Goal: Task Accomplishment & Management: Use online tool/utility

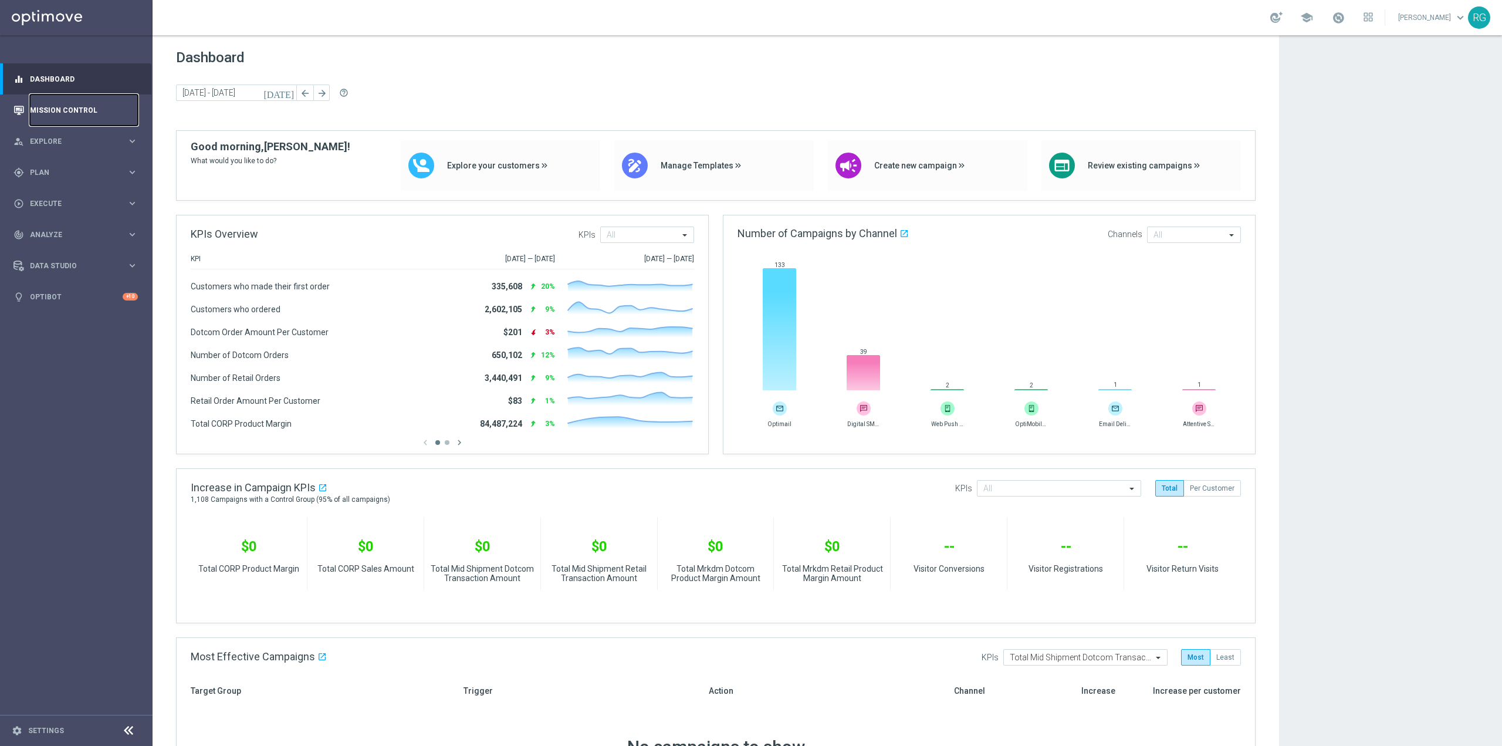
click at [117, 107] on link "Mission Control" at bounding box center [84, 109] width 108 height 31
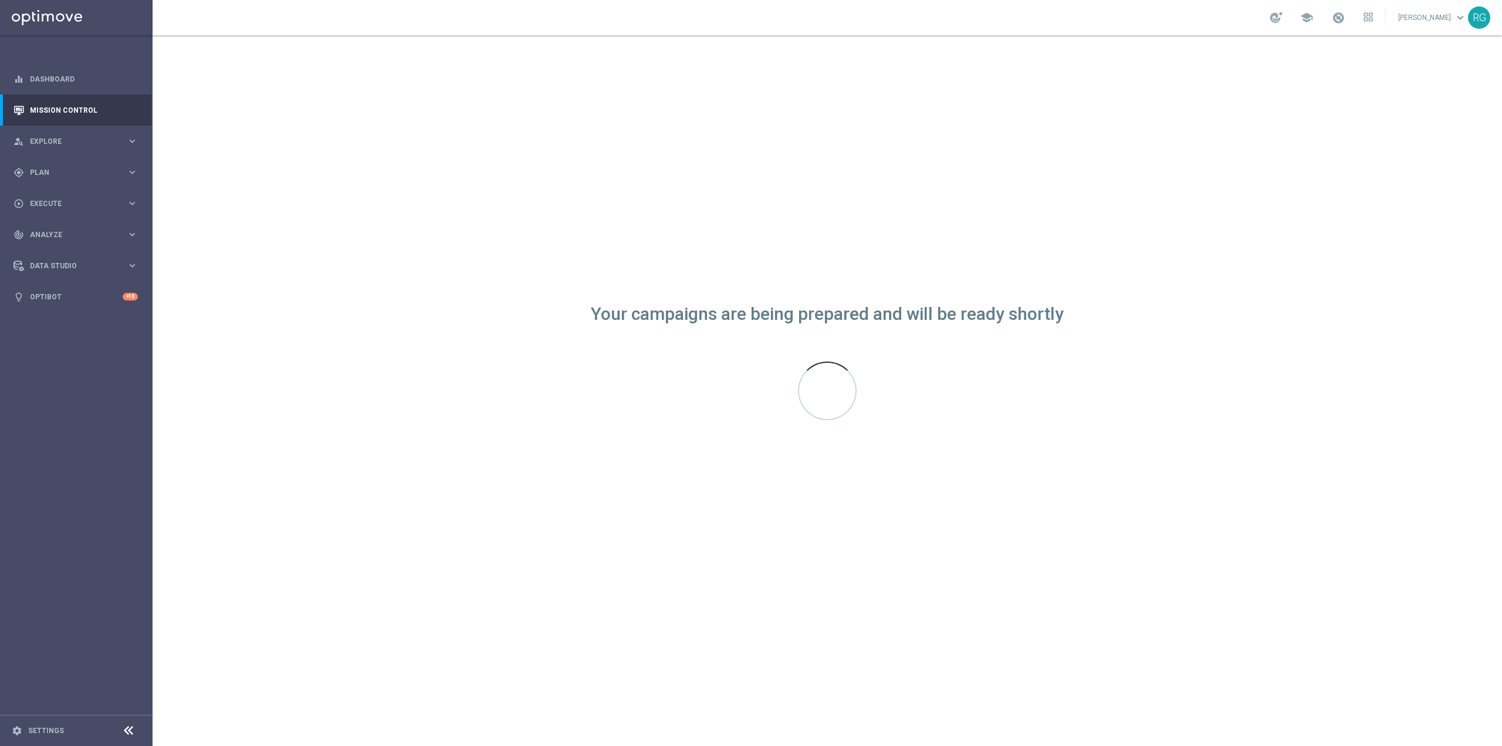
click at [640, 739] on div "Your campaigns are being prepared and will be ready shortly" at bounding box center [828, 390] width 1350 height 711
click at [641, 745] on div "Your campaigns are being prepared and will be ready shortly" at bounding box center [828, 390] width 1350 height 711
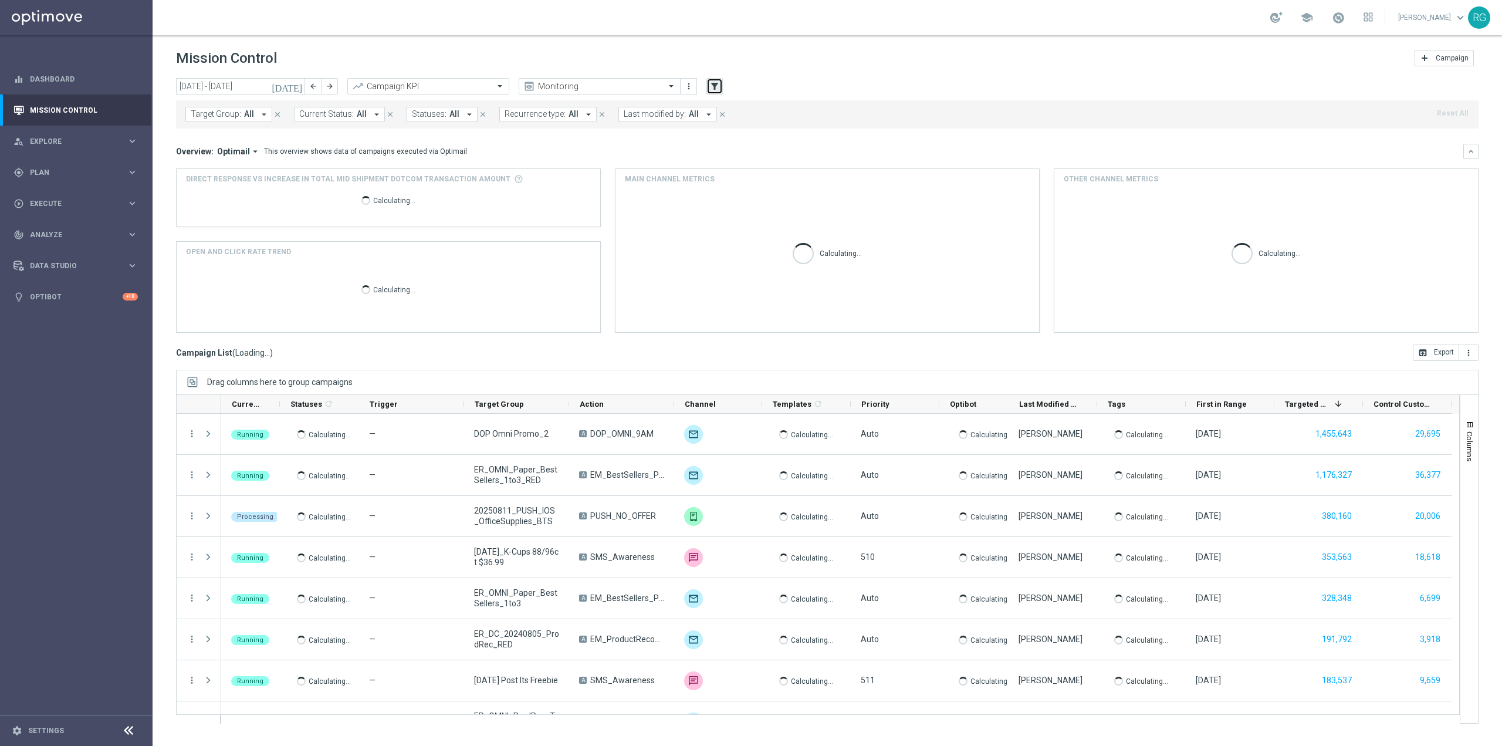
click at [711, 84] on icon "filter_alt" at bounding box center [714, 86] width 11 height 11
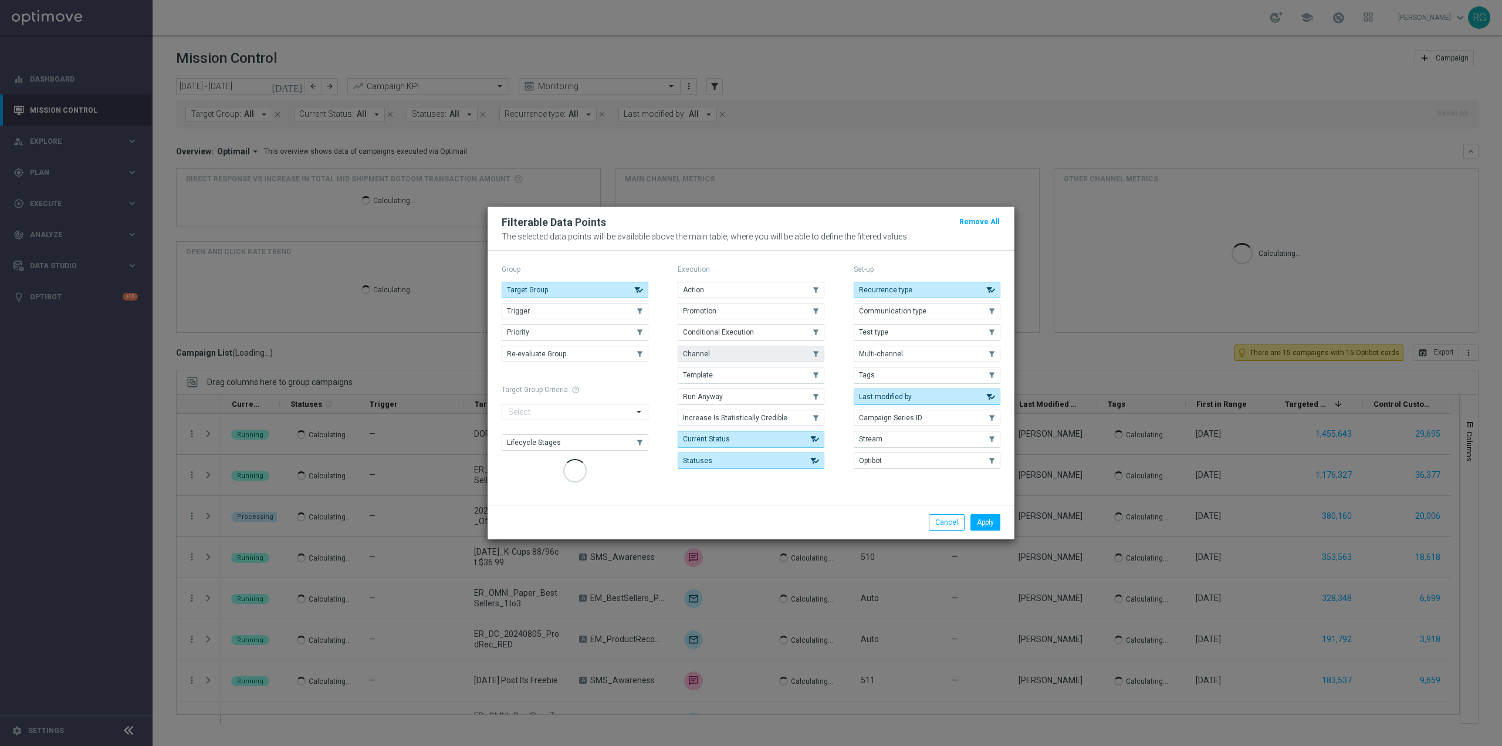
click at [721, 355] on button "Channel" at bounding box center [751, 354] width 147 height 16
click at [980, 525] on div "Apply Cancel" at bounding box center [751, 522] width 527 height 35
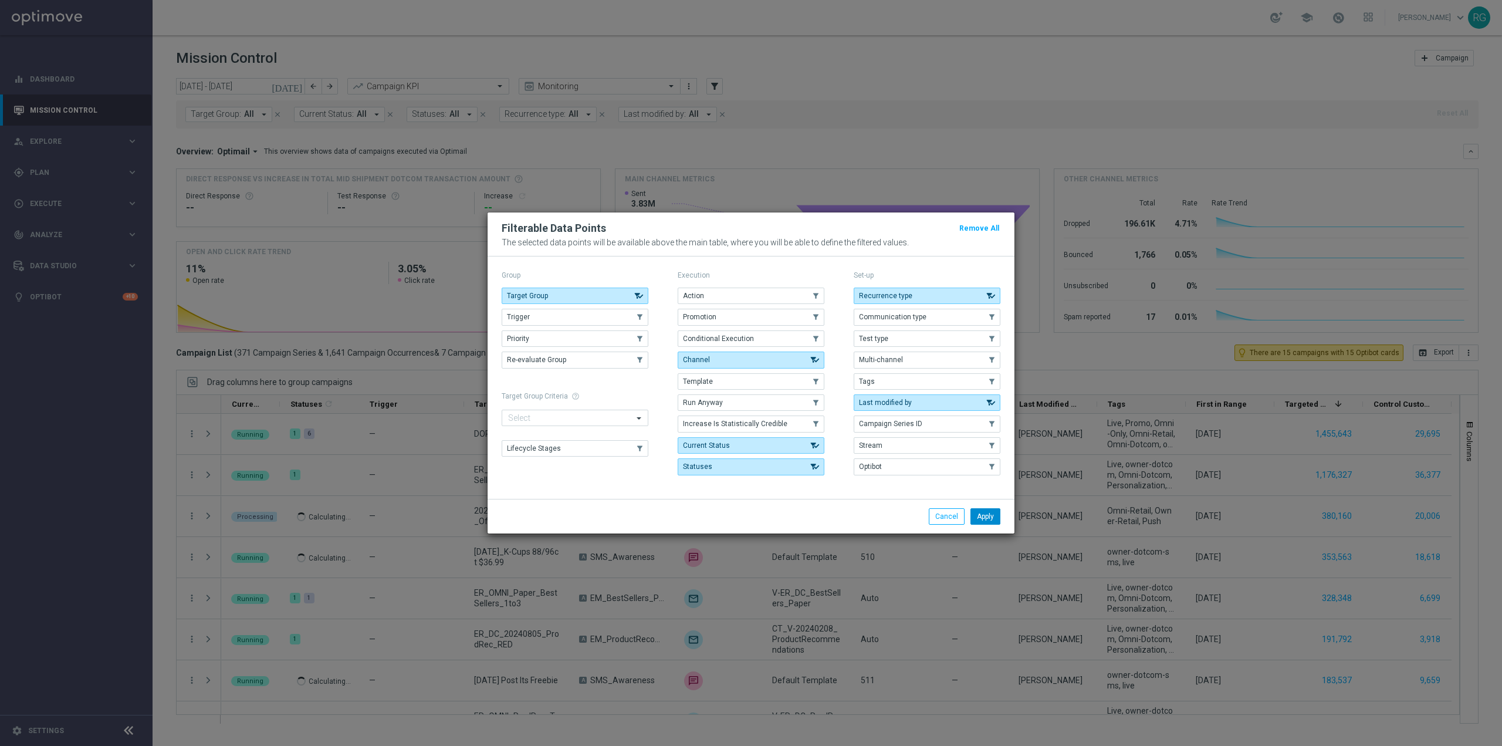
click at [986, 518] on button "Apply" at bounding box center [986, 516] width 30 height 16
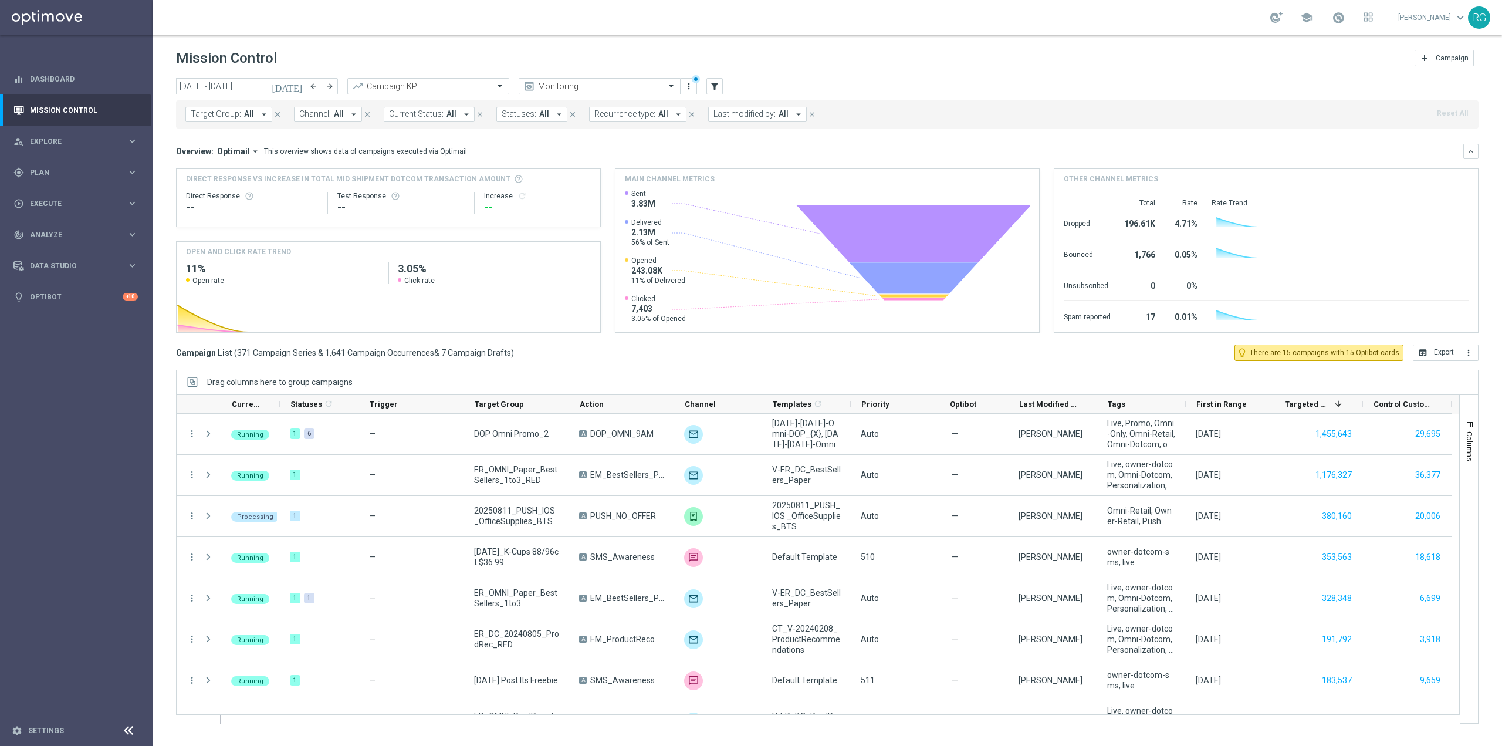
click at [313, 111] on span "Channel:" at bounding box center [315, 114] width 32 height 10
type input "ן"
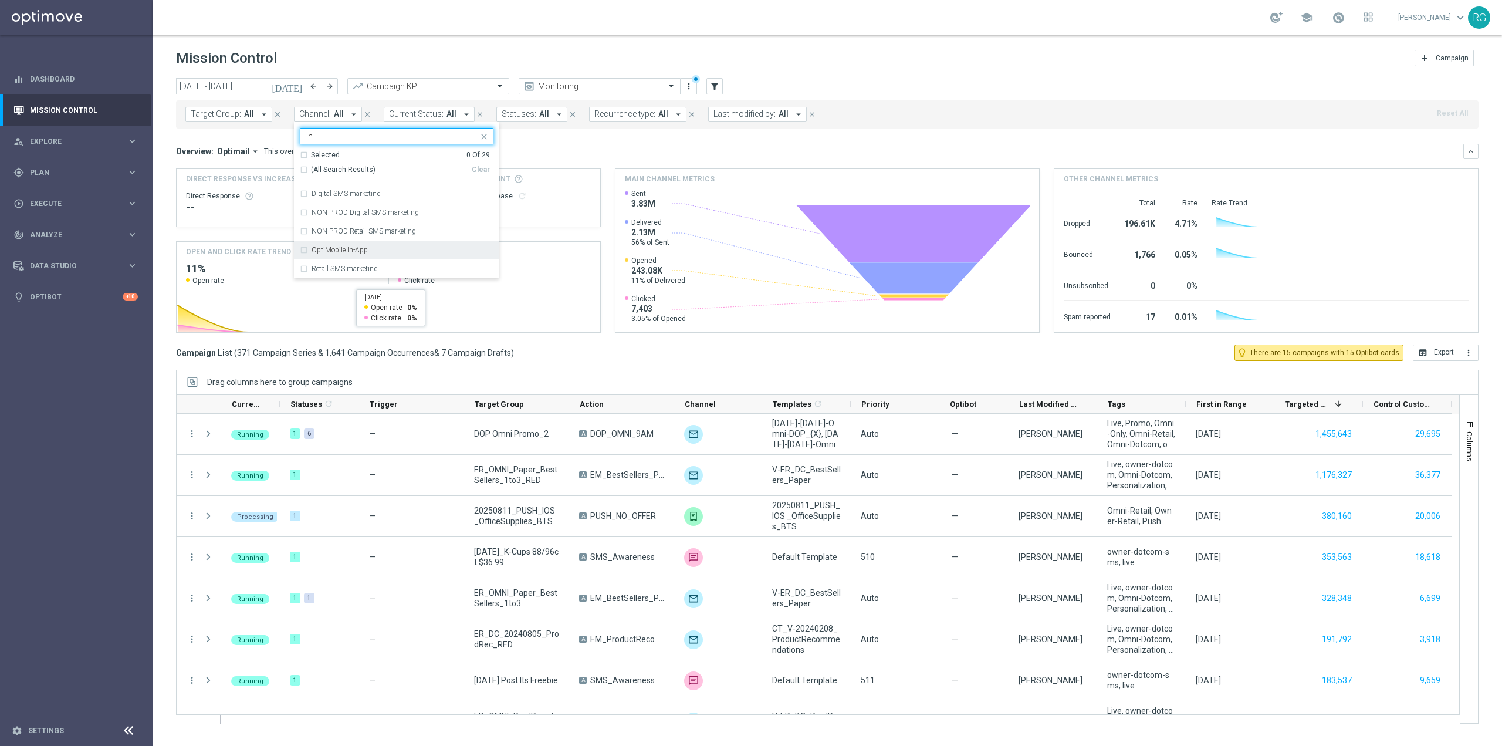
click at [383, 251] on div "OptiMobile In-App" at bounding box center [403, 249] width 182 height 7
type input "in"
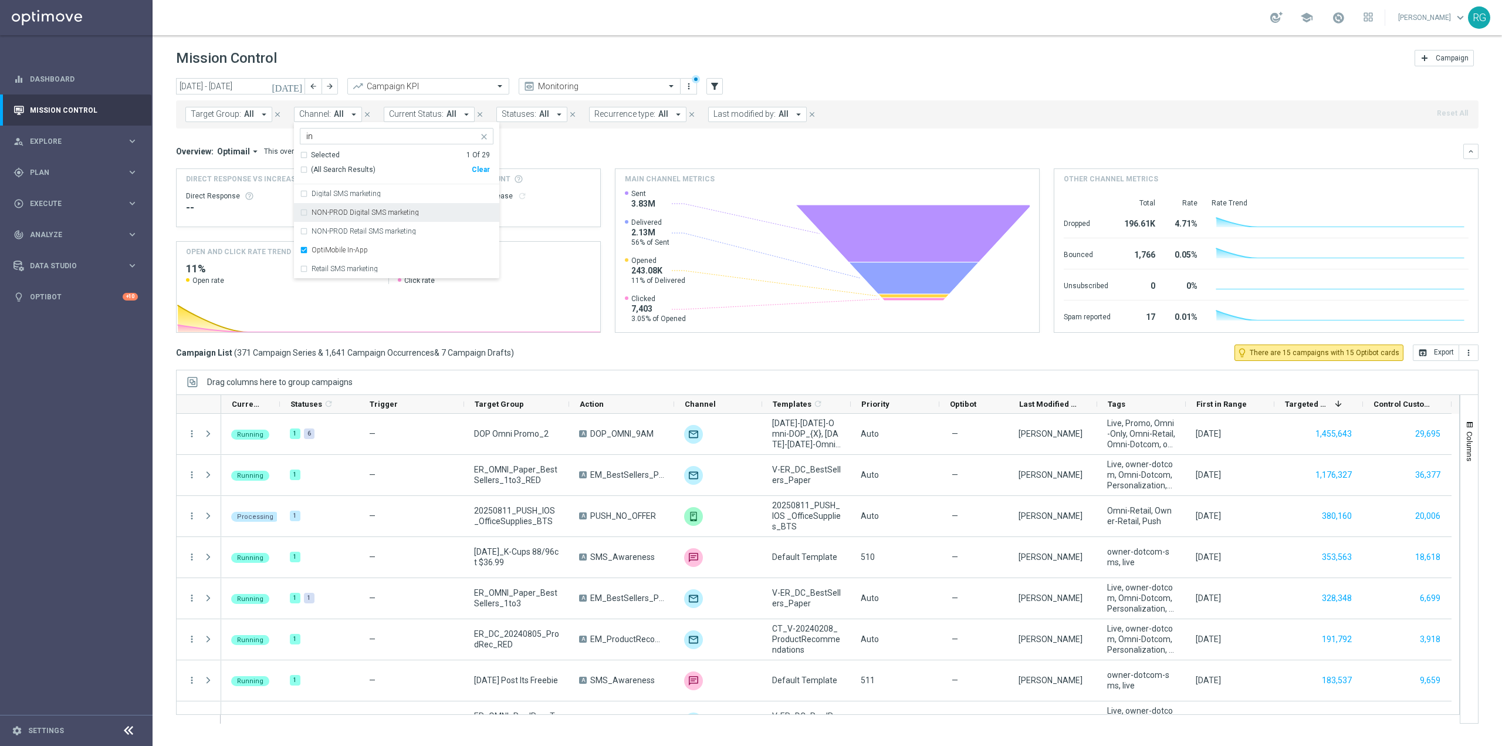
click at [589, 157] on div "Overview: Optimail arrow_drop_down This overview shows data of campaigns execut…" at bounding box center [827, 151] width 1303 height 15
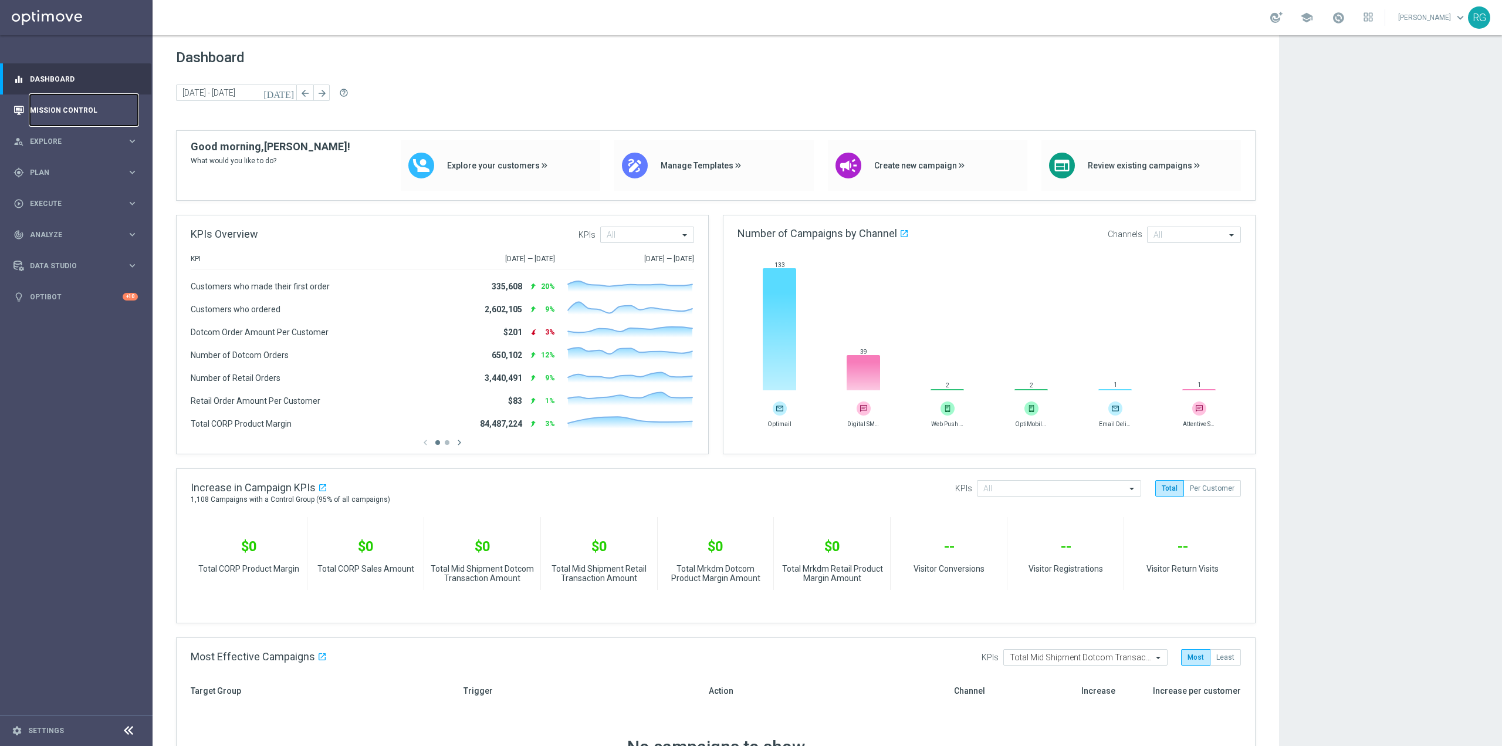
click at [58, 114] on link "Mission Control" at bounding box center [84, 109] width 108 height 31
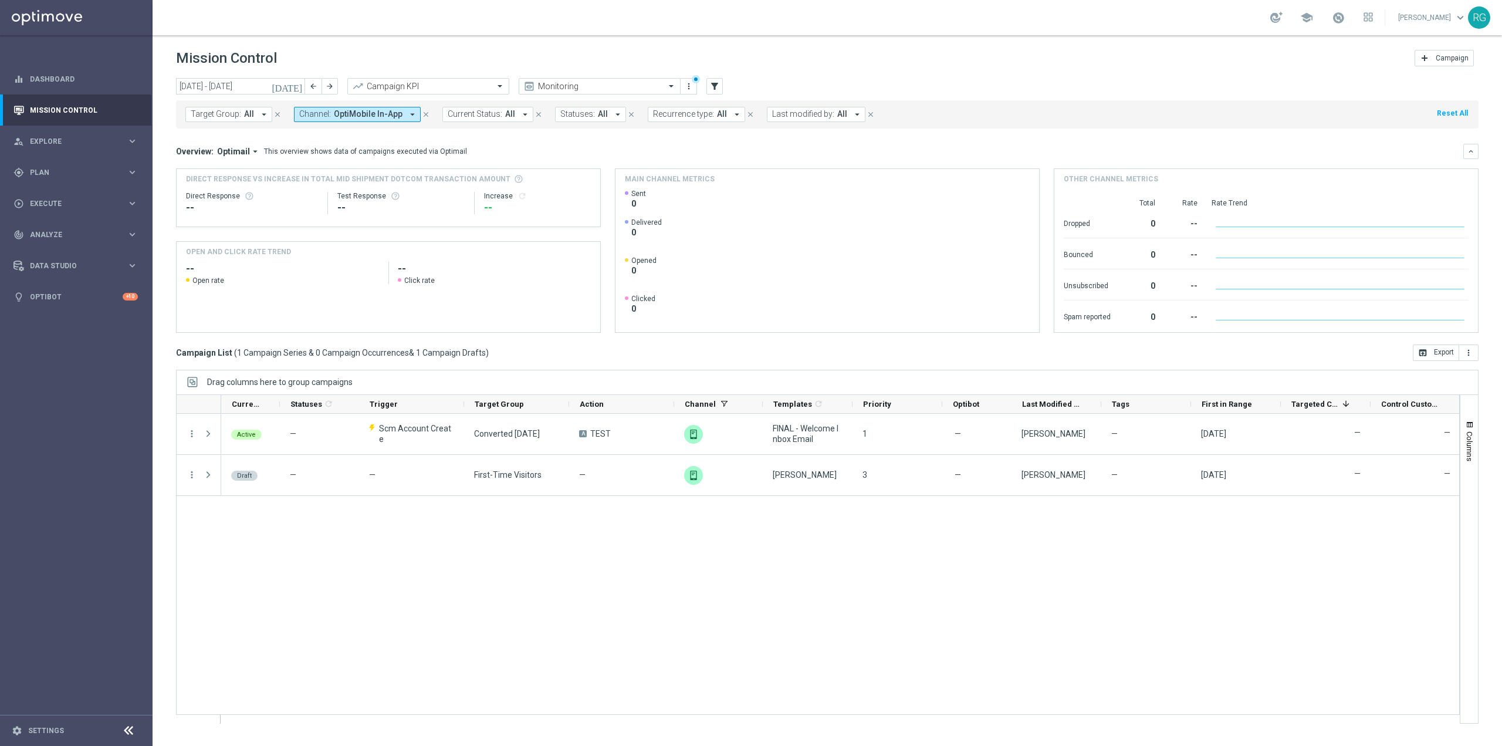
click at [386, 116] on span "OptiMobile In-App" at bounding box center [368, 114] width 69 height 10
click at [380, 234] on div "Liveramp" at bounding box center [403, 231] width 182 height 7
type input "liv"
click at [586, 147] on div "Overview: Optimail arrow_drop_down This overview shows data of campaigns execut…" at bounding box center [819, 151] width 1287 height 11
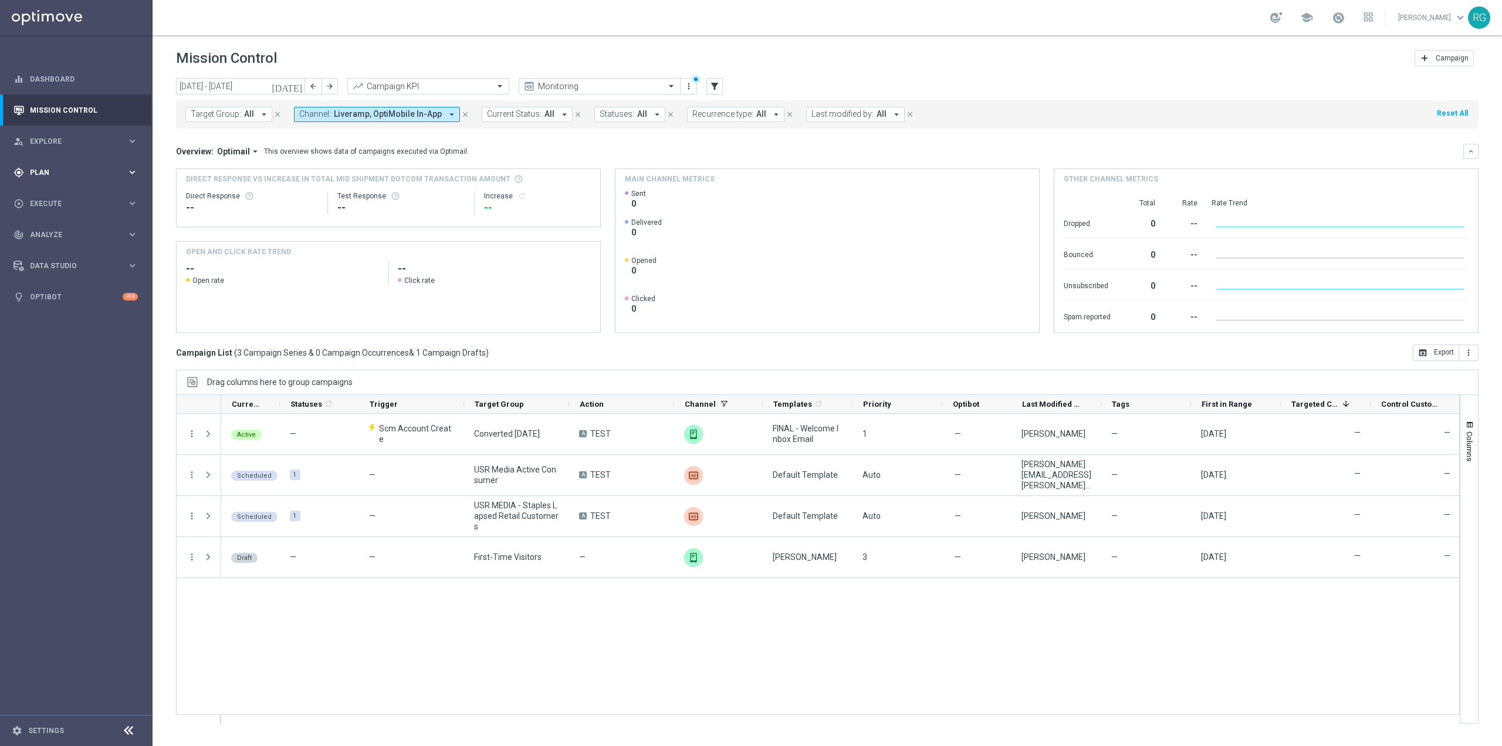
click at [92, 174] on span "Plan" at bounding box center [78, 172] width 97 height 7
click at [72, 232] on span "Templates" at bounding box center [73, 231] width 84 height 7
click at [77, 383] on div "play_circle_outline Execute" at bounding box center [69, 379] width 113 height 11
click at [62, 227] on link "Campaign Builder" at bounding box center [77, 227] width 92 height 9
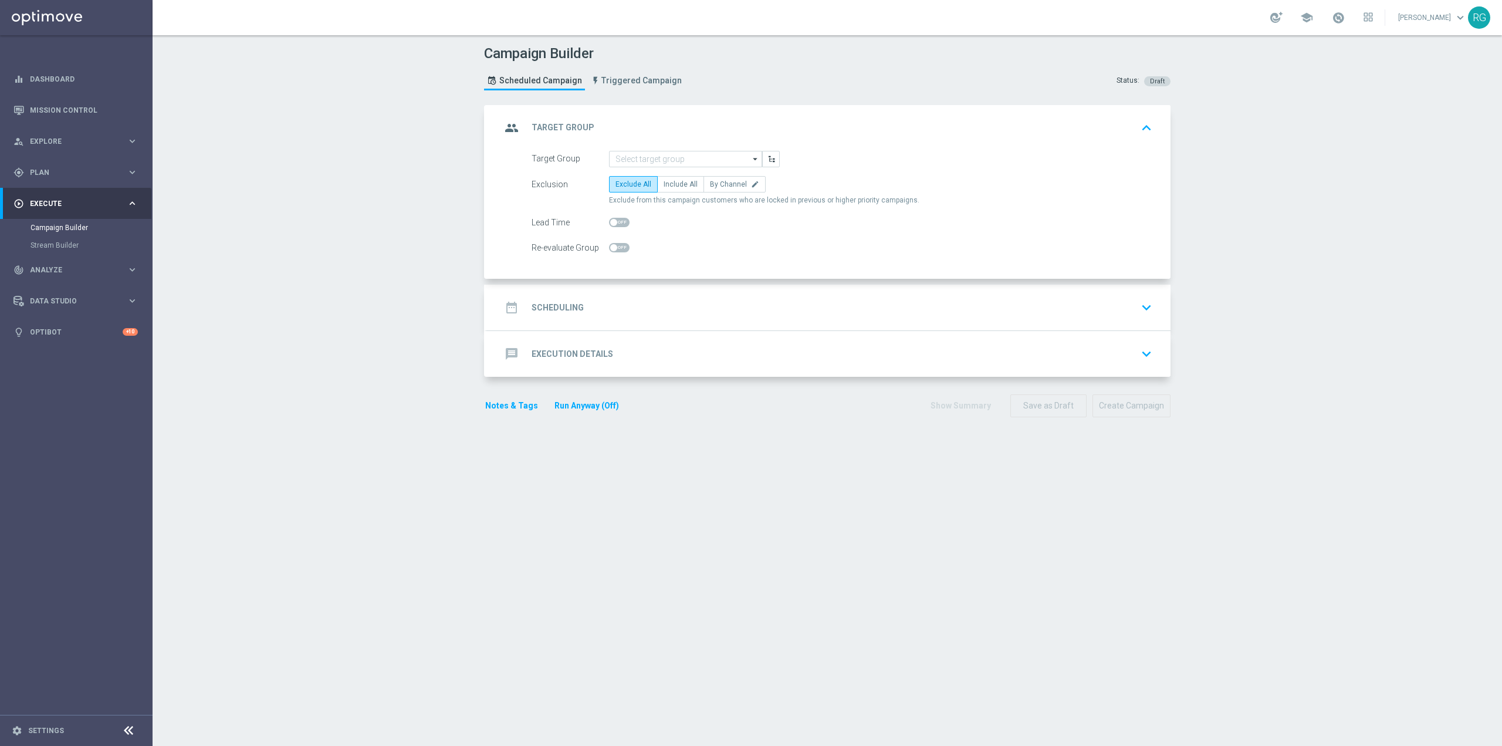
click at [641, 350] on div "message Execution Details keyboard_arrow_down" at bounding box center [828, 354] width 655 height 22
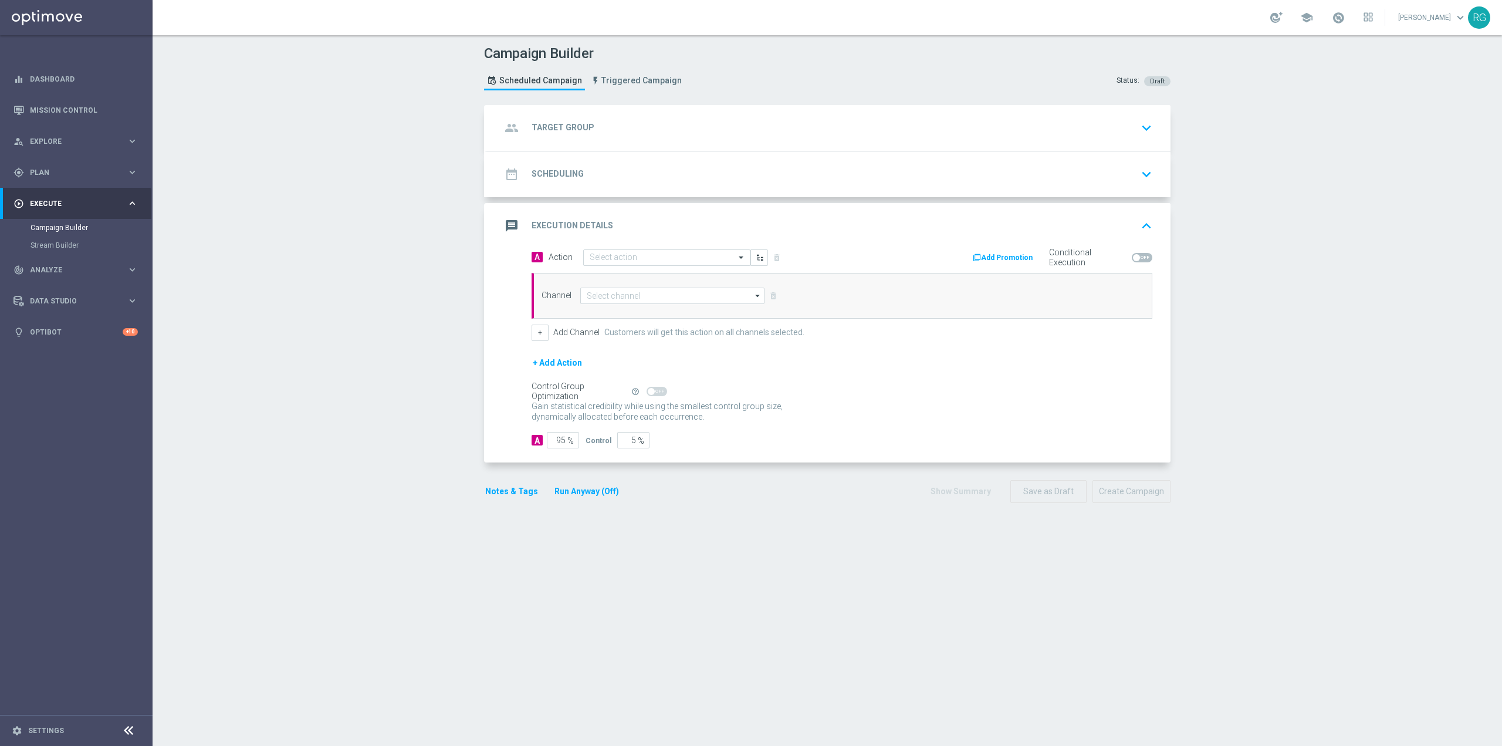
click at [699, 284] on div "Channel arrow_drop_down Drag here to set row groups Drag here to set column lab…" at bounding box center [842, 296] width 621 height 46
click at [694, 292] on input at bounding box center [672, 296] width 184 height 16
click at [677, 311] on div "Liveramp" at bounding box center [682, 314] width 185 height 18
type input "Liveramp"
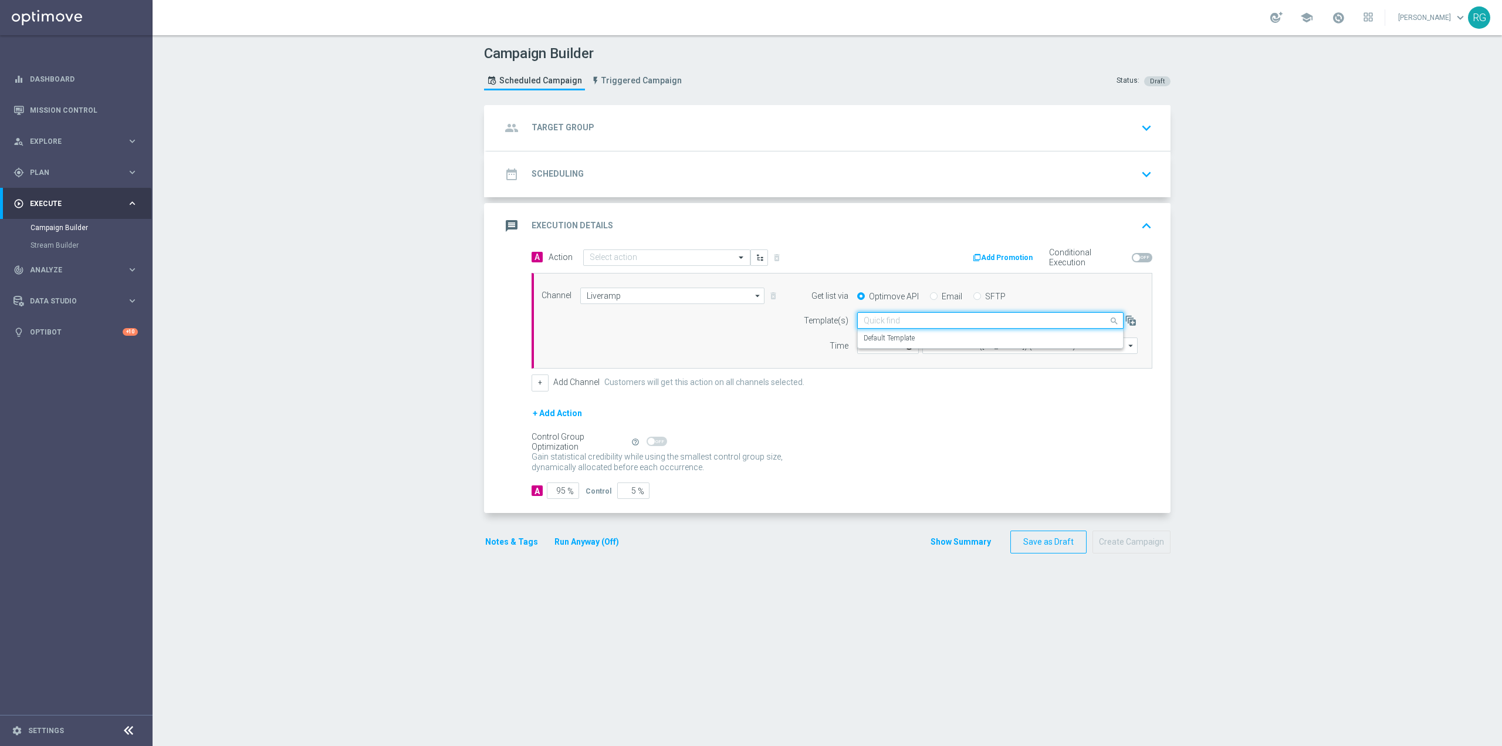
click at [932, 317] on input "text" at bounding box center [979, 321] width 230 height 10
click at [744, 339] on div "Channel Liveramp Liveramp arrow_drop_down Drag here to set row groups Drag here…" at bounding box center [840, 321] width 614 height 67
click at [985, 292] on label "SFTP" at bounding box center [995, 296] width 21 height 11
click at [981, 293] on input "SFTP" at bounding box center [977, 297] width 8 height 8
radio input "true"
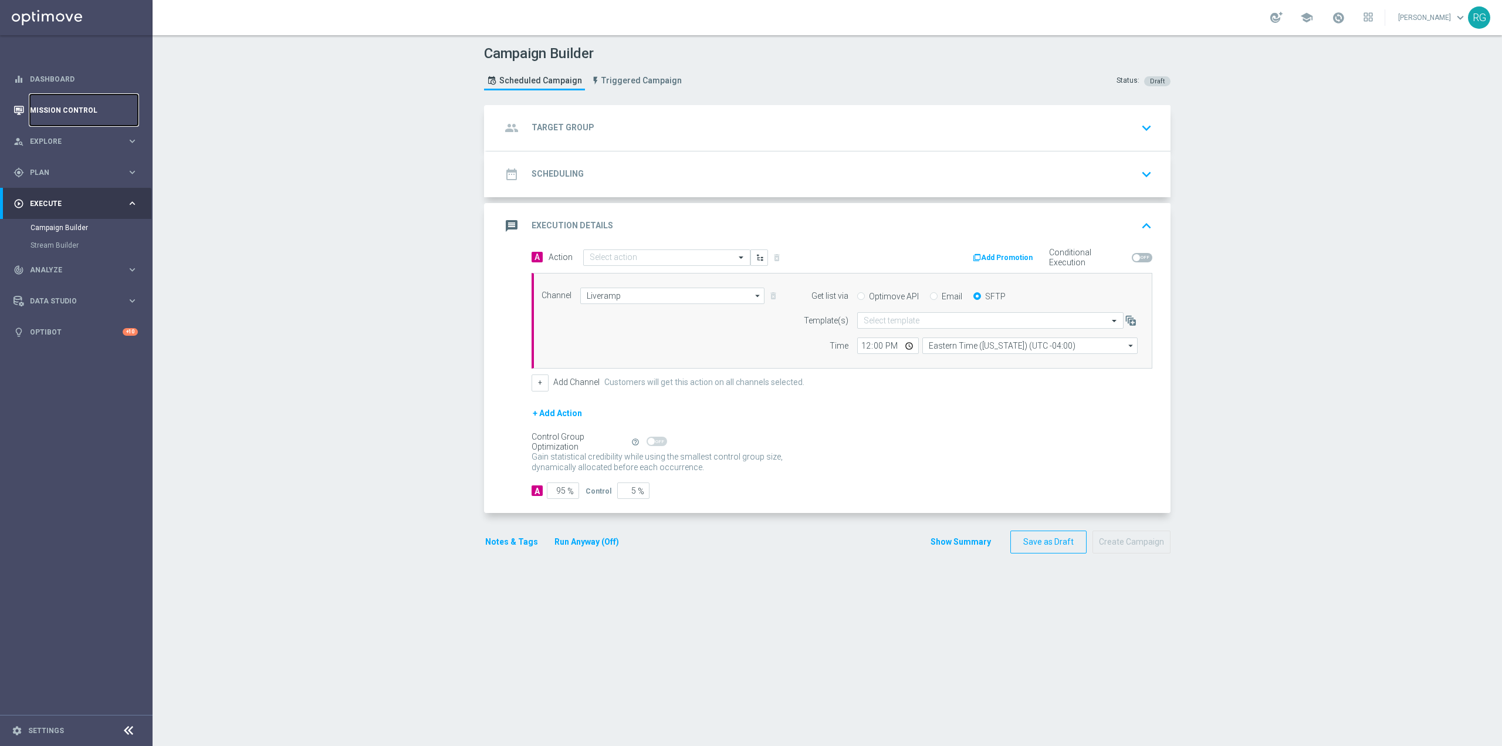
click at [89, 116] on link "Mission Control" at bounding box center [84, 109] width 108 height 31
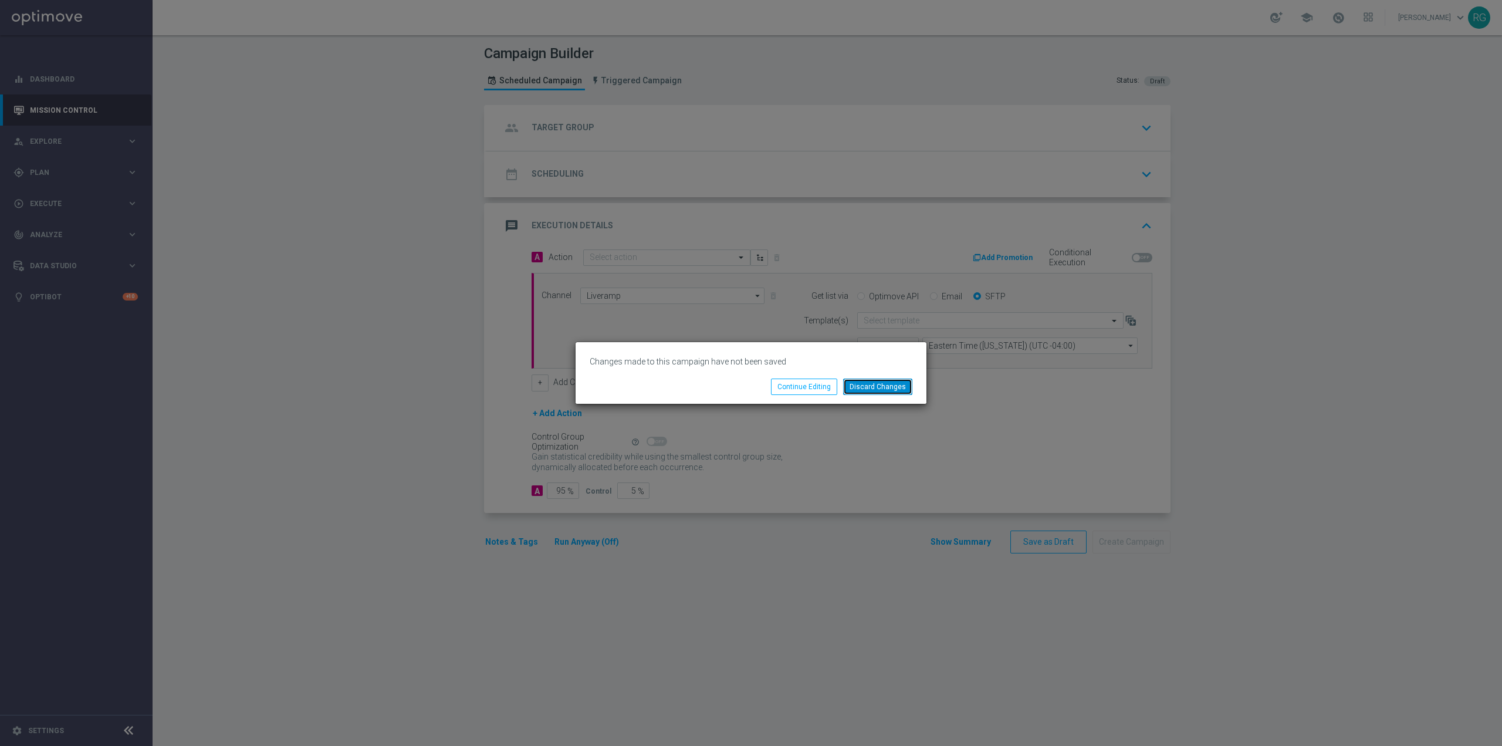
click at [885, 386] on button "Discard Changes" at bounding box center [877, 386] width 69 height 16
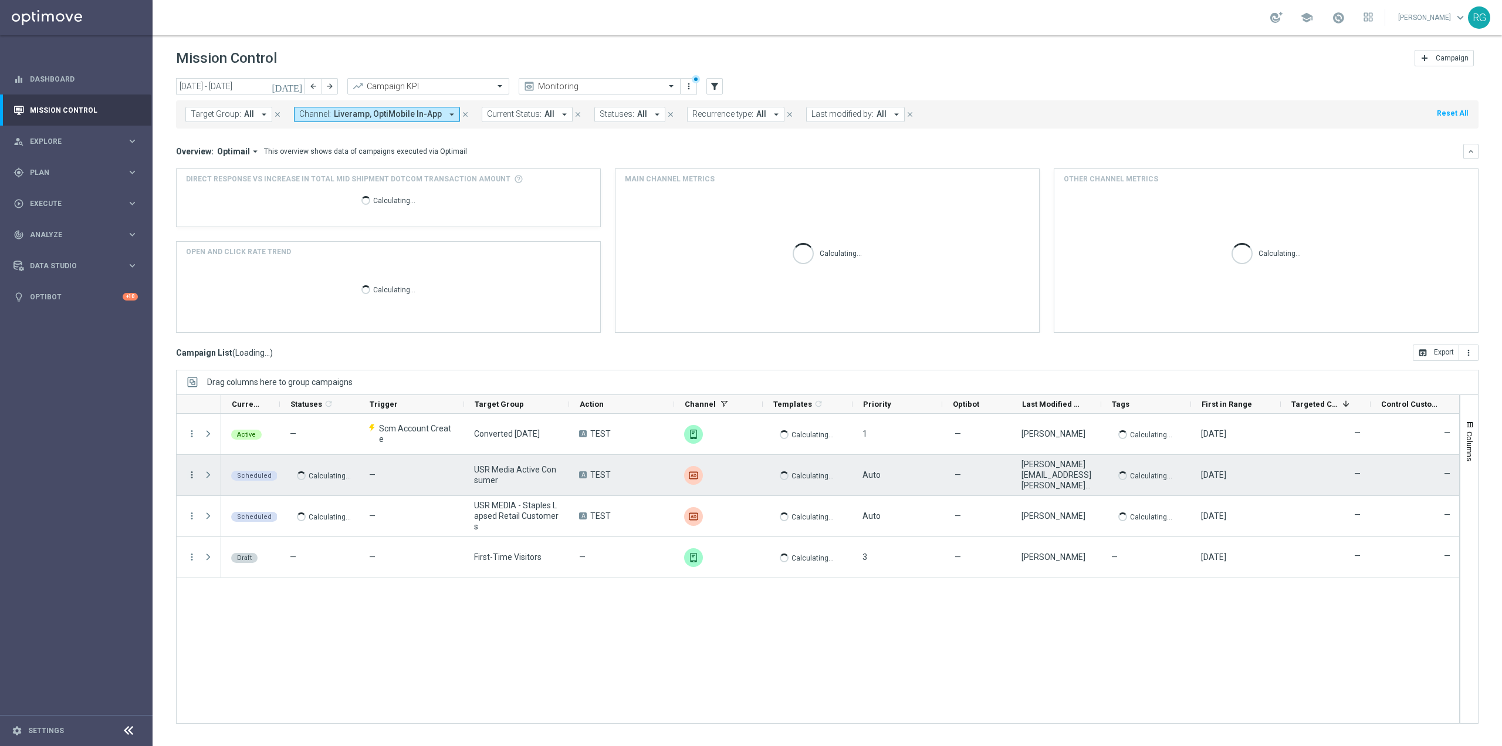
click at [192, 475] on icon "more_vert" at bounding box center [192, 474] width 11 height 11
click at [217, 481] on span "Campaign Details" at bounding box center [244, 482] width 59 height 8
